Goal: Task Accomplishment & Management: Manage account settings

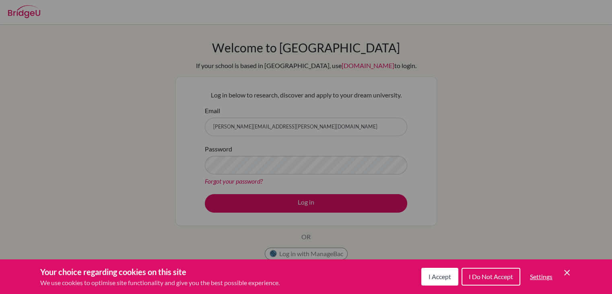
click at [444, 277] on span "I Accept" at bounding box center [439, 276] width 23 height 8
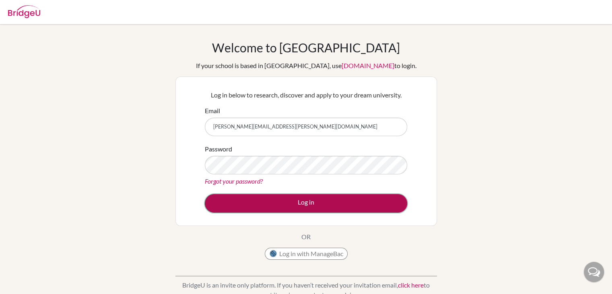
click at [296, 202] on button "Log in" at bounding box center [306, 203] width 202 height 19
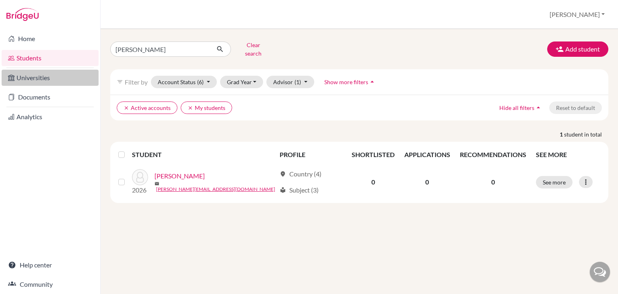
click at [42, 82] on link "Universities" at bounding box center [50, 78] width 97 height 16
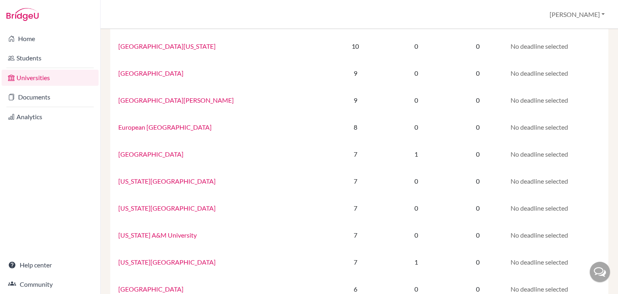
scroll to position [328, 0]
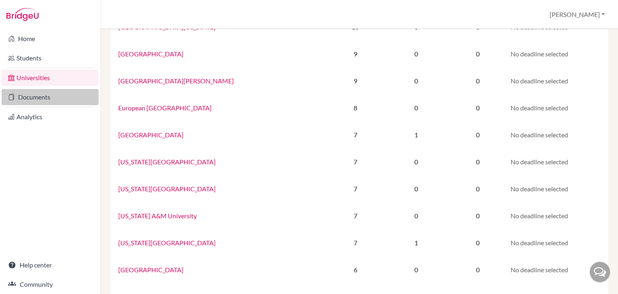
click at [21, 97] on link "Documents" at bounding box center [50, 97] width 97 height 16
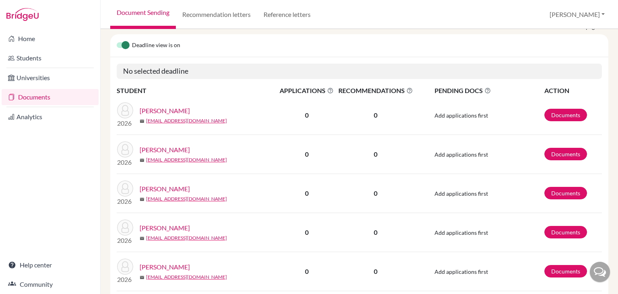
scroll to position [95, 0]
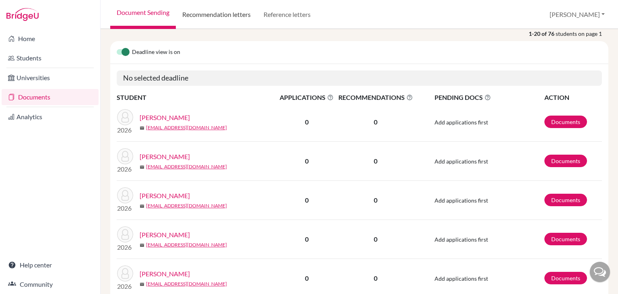
click at [224, 12] on link "Recommendation letters" at bounding box center [216, 14] width 81 height 29
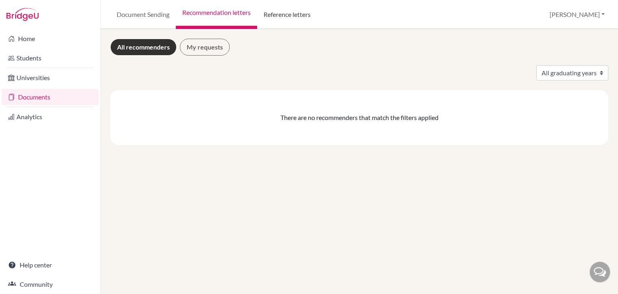
click at [304, 13] on link "Reference letters" at bounding box center [287, 14] width 60 height 29
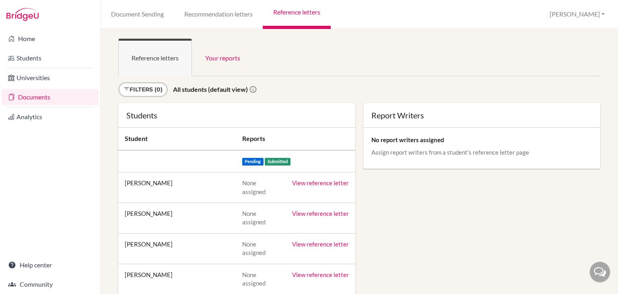
click at [288, 14] on link "Reference letters" at bounding box center [297, 14] width 68 height 29
click at [39, 113] on link "Analytics" at bounding box center [50, 117] width 97 height 16
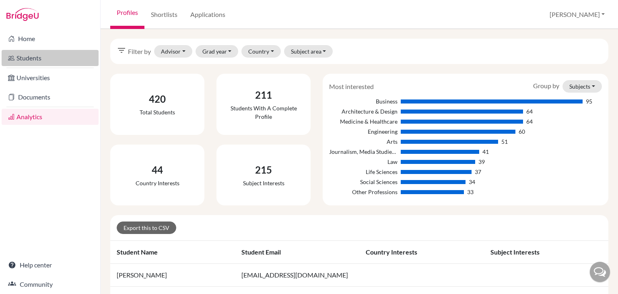
click at [35, 61] on link "Students" at bounding box center [50, 58] width 97 height 16
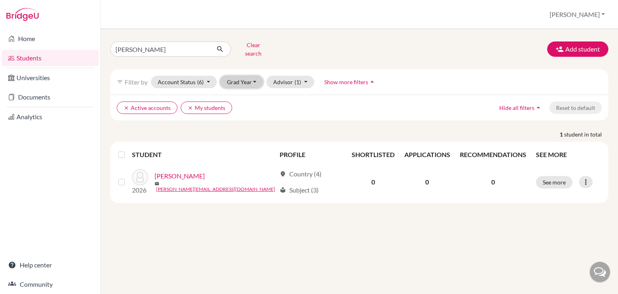
click at [238, 76] on button "Grad Year" at bounding box center [241, 82] width 43 height 12
click at [244, 133] on span "2025" at bounding box center [237, 138] width 14 height 10
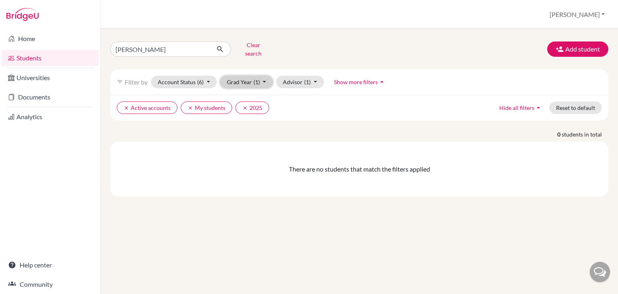
click at [256, 78] on span "(1)" at bounding box center [256, 81] width 6 height 7
click at [247, 120] on div "2026" at bounding box center [244, 125] width 28 height 10
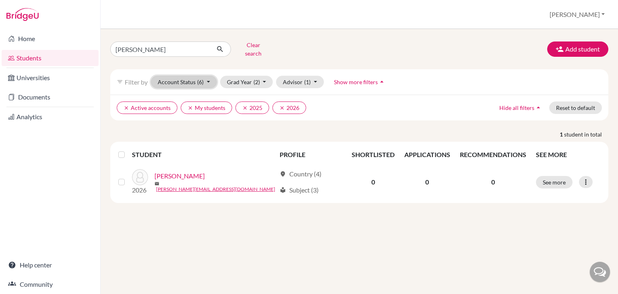
click at [190, 77] on button "Account Status (6)" at bounding box center [184, 82] width 66 height 12
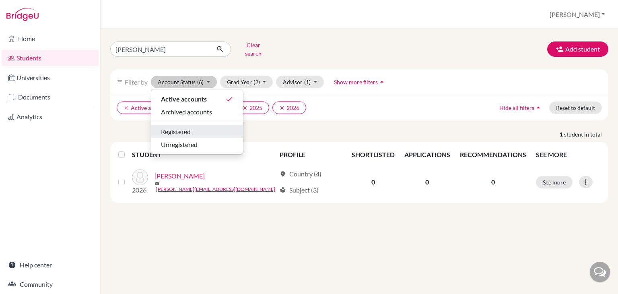
click at [189, 127] on span "Registered" at bounding box center [176, 132] width 30 height 10
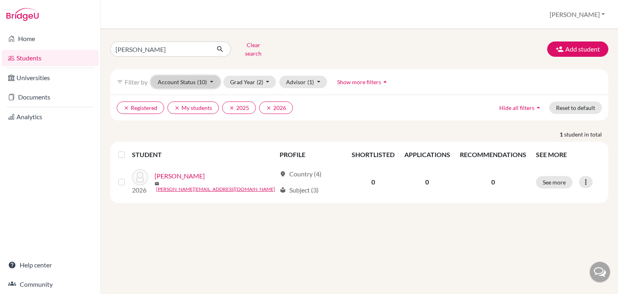
click at [192, 78] on button "Account Status (10)" at bounding box center [185, 82] width 69 height 12
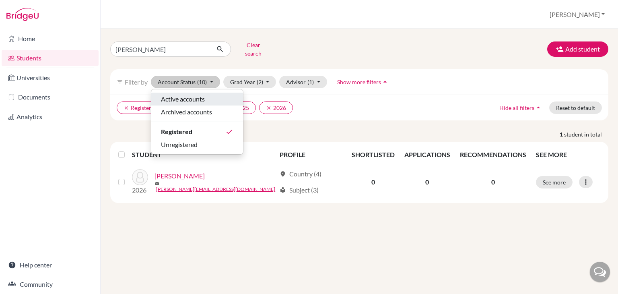
click at [195, 94] on span "Active accounts" at bounding box center [183, 99] width 44 height 10
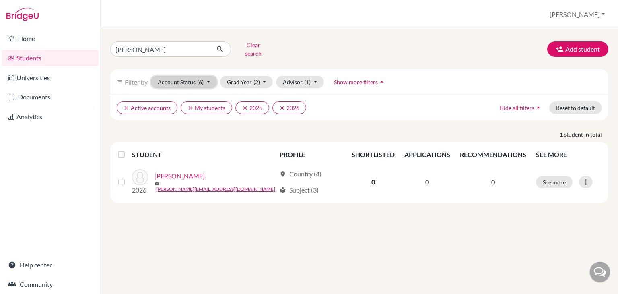
click at [208, 76] on button "Account Status (6)" at bounding box center [184, 82] width 66 height 12
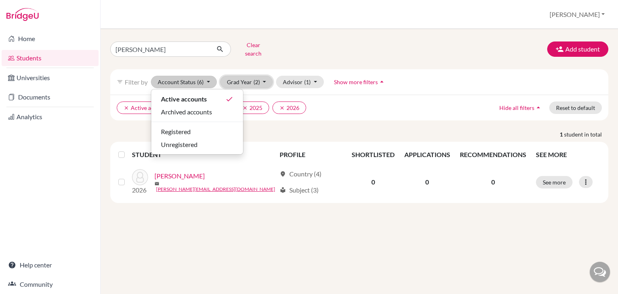
click at [260, 76] on button "Grad Year (2)" at bounding box center [246, 82] width 53 height 12
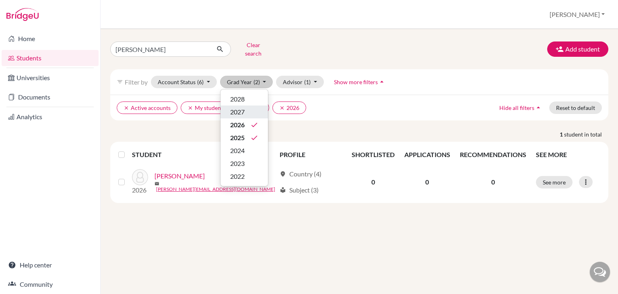
click at [251, 107] on div "2027" at bounding box center [244, 112] width 28 height 10
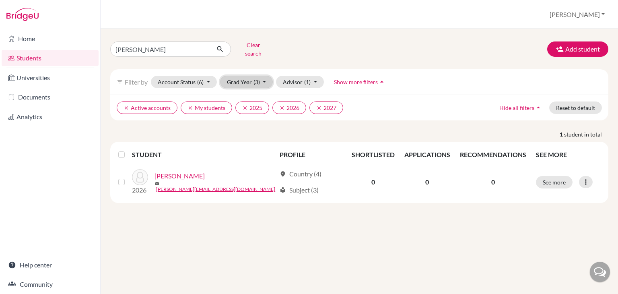
click at [262, 76] on button "Grad Year (3)" at bounding box center [246, 82] width 53 height 12
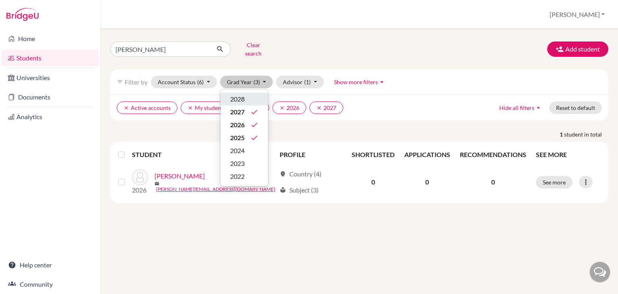
click at [249, 94] on div "2028" at bounding box center [244, 99] width 28 height 10
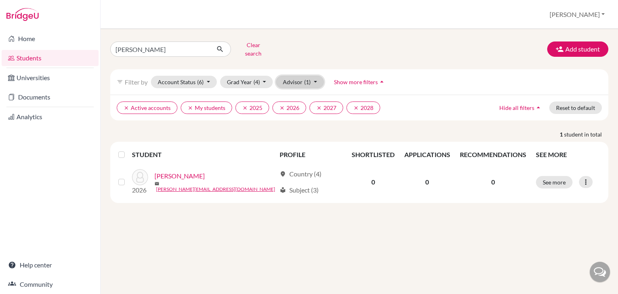
click at [315, 76] on button "Advisor (1)" at bounding box center [300, 82] width 48 height 12
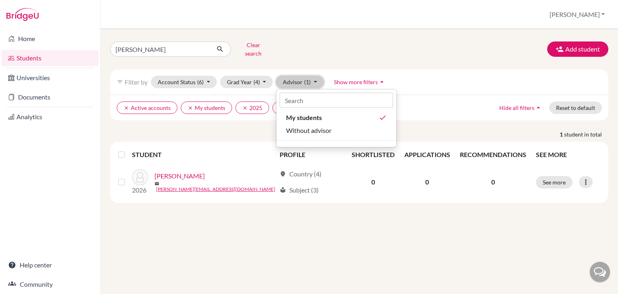
click at [295, 78] on button "Advisor (1)" at bounding box center [300, 82] width 48 height 12
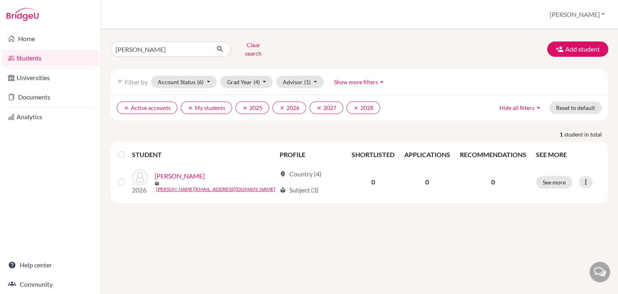
click at [337, 220] on div "[PERSON_NAME] Clear search Add student filter_list Filter by Account Status (6)…" at bounding box center [359, 161] width 517 height 265
